Goal: Find specific page/section: Find specific page/section

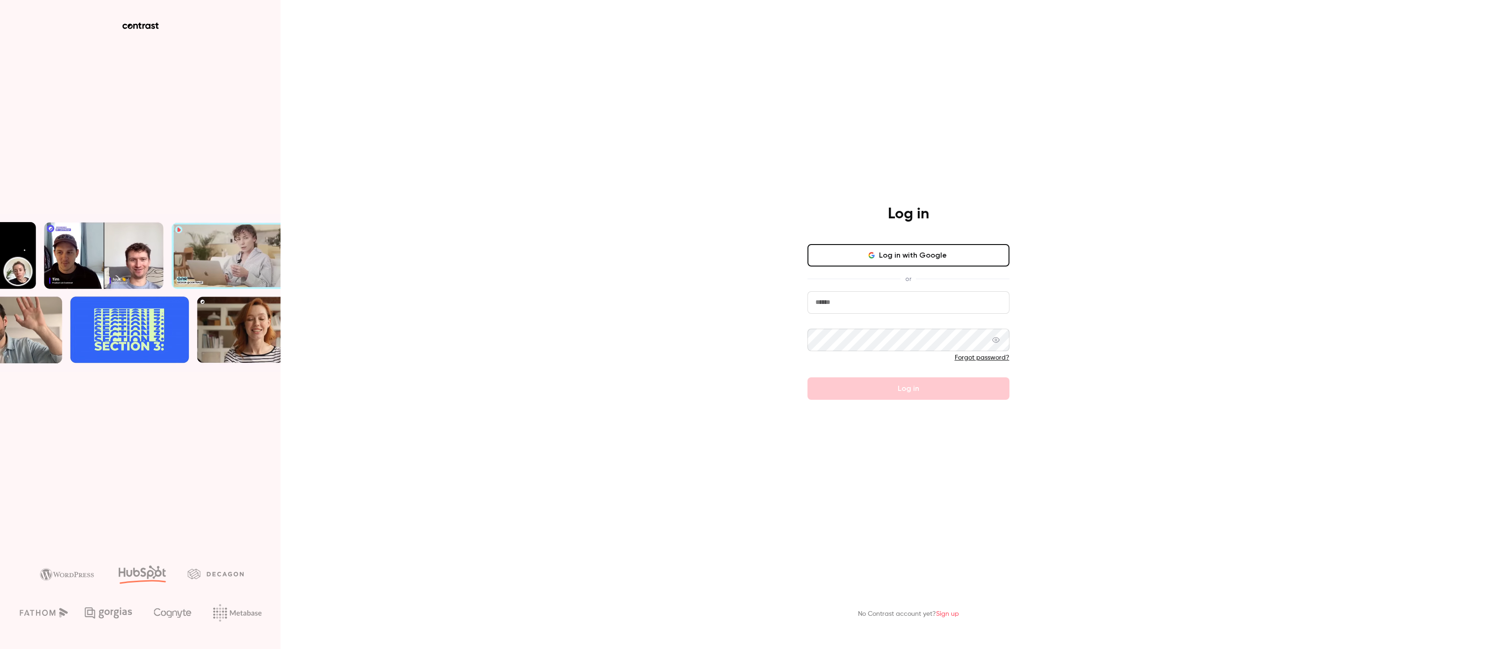
type input "**********"
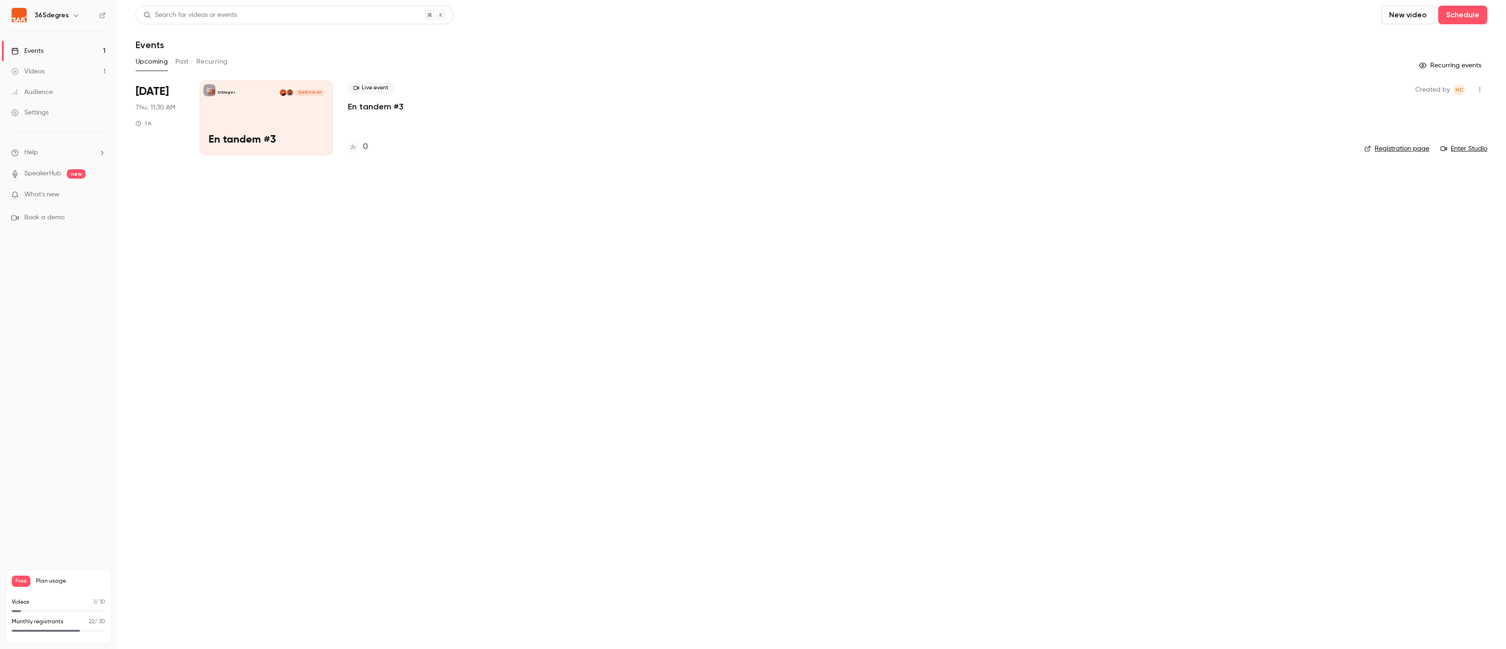
click at [180, 58] on button "Past" at bounding box center [182, 61] width 14 height 15
